Goal: Check status

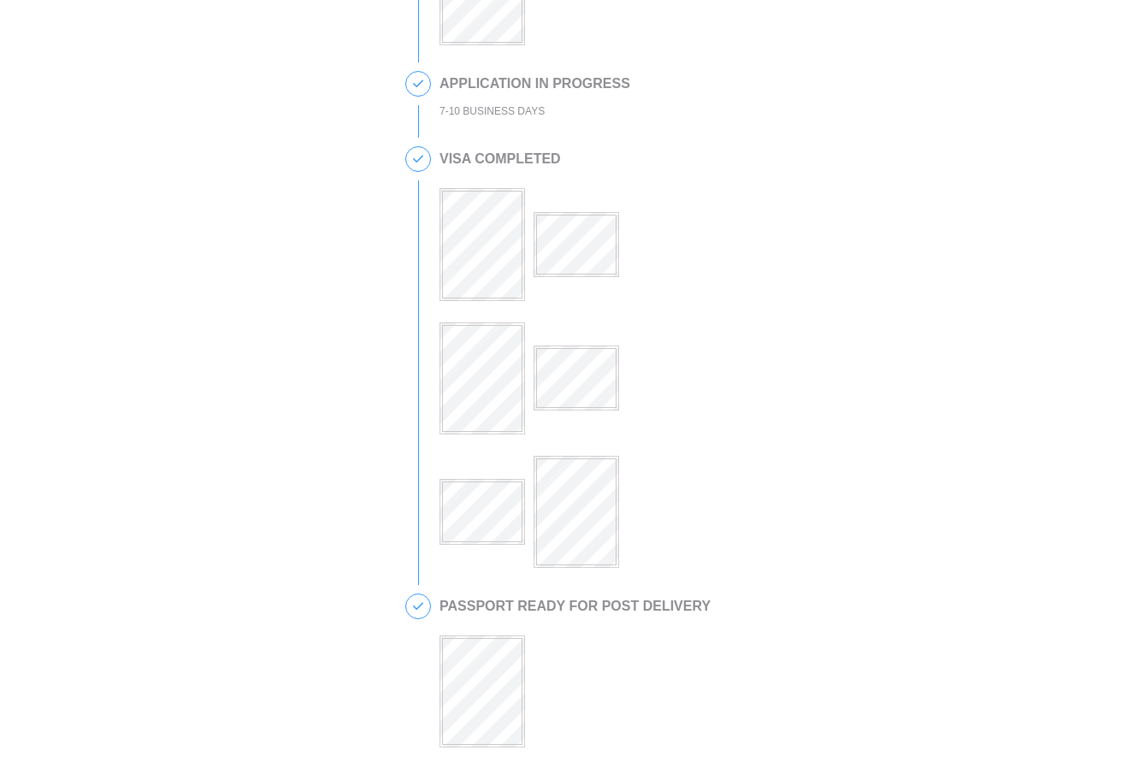
scroll to position [523, 0]
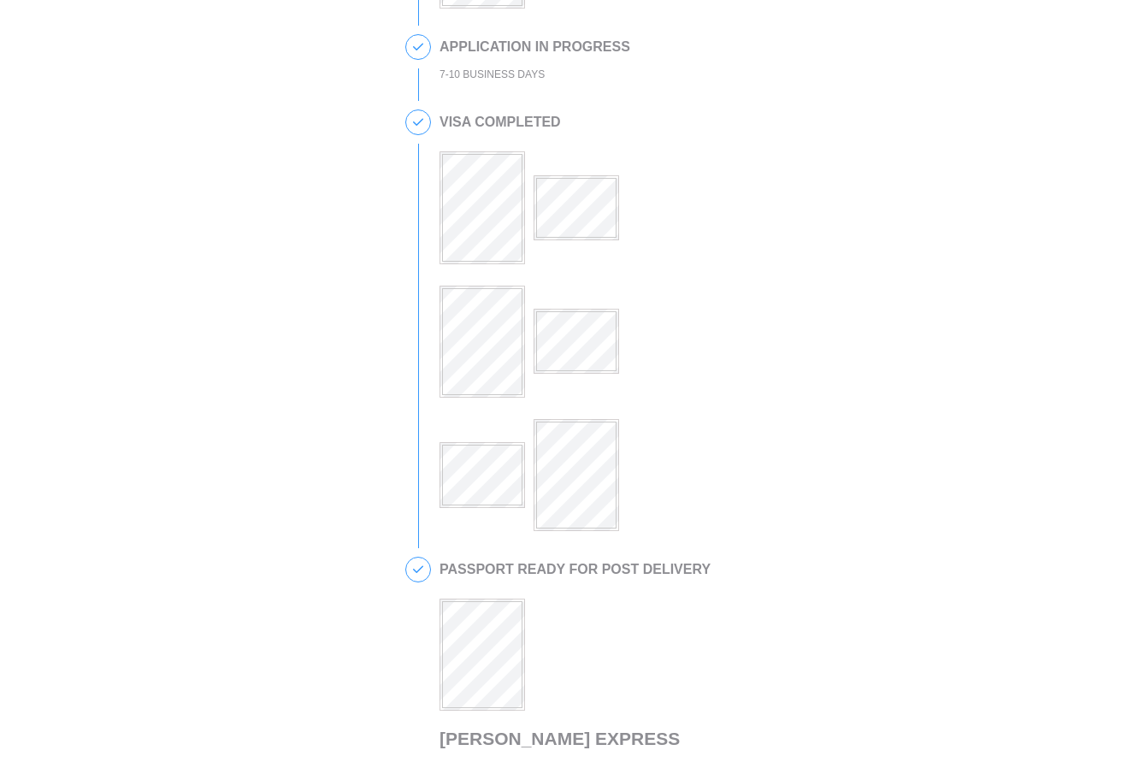
click at [874, 383] on div "This is a secure link , and your information is safe . 1 PASSPORT RECEIVED [PER…" at bounding box center [563, 345] width 1093 height 1702
drag, startPoint x: 763, startPoint y: 378, endPoint x: 780, endPoint y: 381, distance: 17.4
click at [764, 378] on div "This is a secure link , and your information is safe . 1 PASSPORT RECEIVED [PER…" at bounding box center [563, 345] width 1093 height 1702
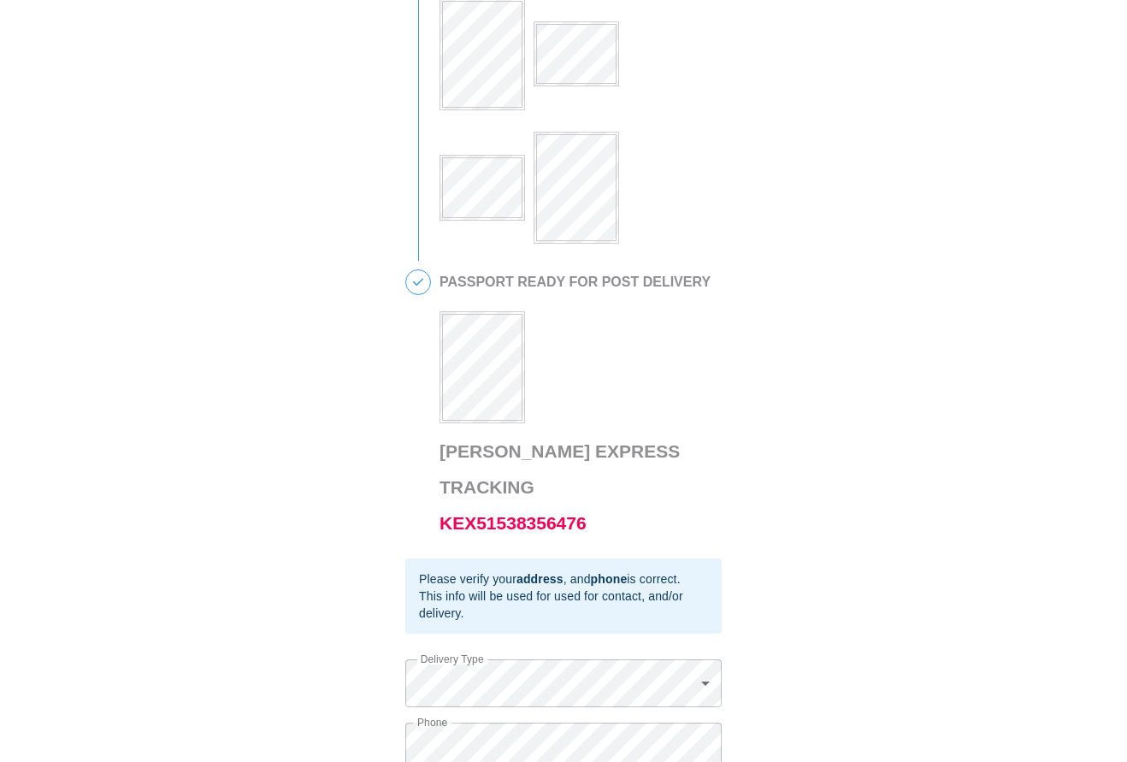
scroll to position [942, 0]
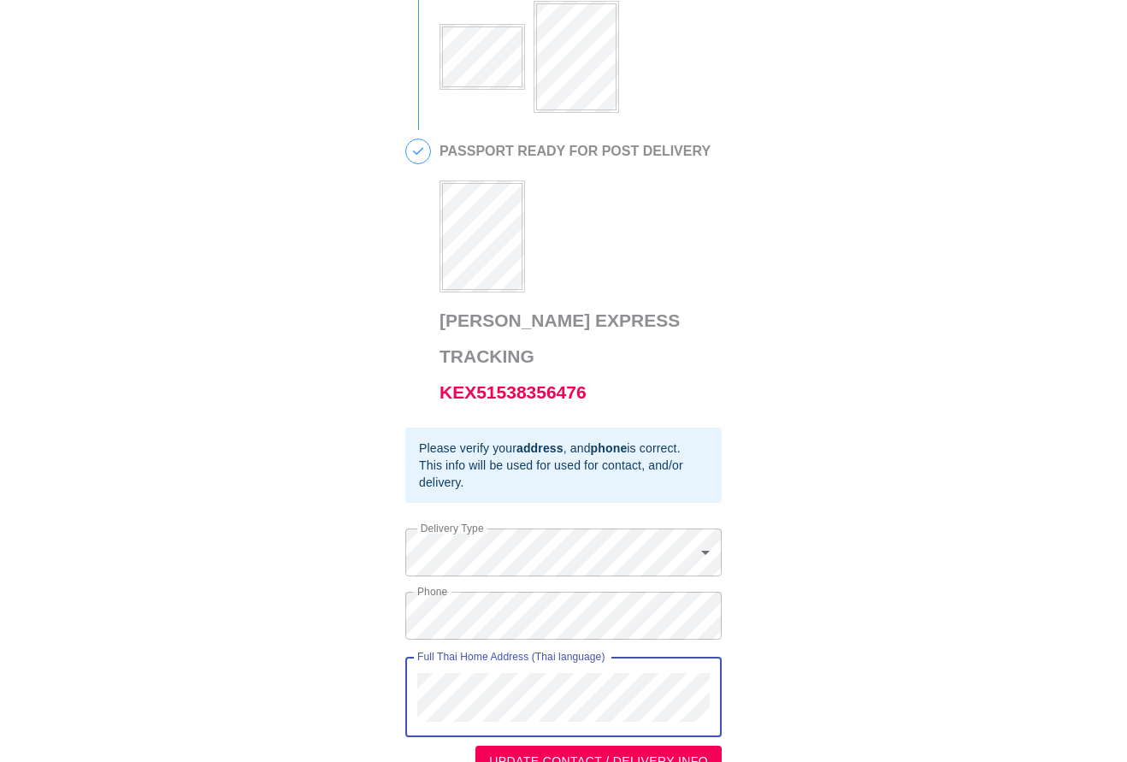
drag, startPoint x: 711, startPoint y: 648, endPoint x: 411, endPoint y: 641, distance: 299.4
click at [408, 657] on div "Full Thai Home Address (Thai language)" at bounding box center [563, 697] width 316 height 80
